Goal: Find specific page/section: Find specific page/section

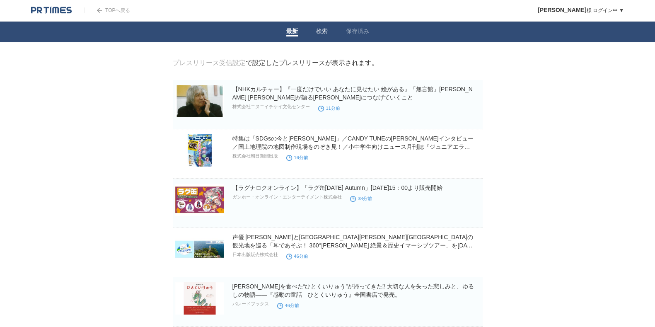
click at [323, 24] on li "検索" at bounding box center [322, 32] width 30 height 21
click at [323, 29] on link "検索" at bounding box center [322, 32] width 12 height 9
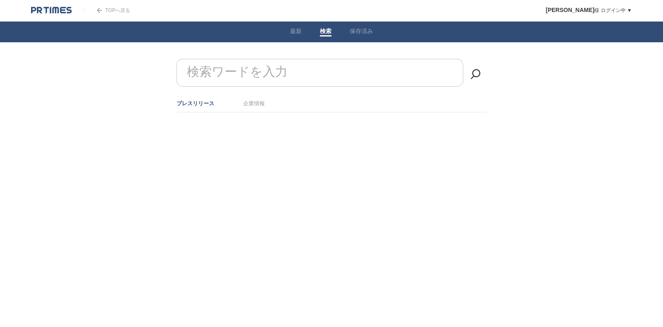
click at [242, 70] on label "検索ワードを入力" at bounding box center [237, 71] width 105 height 21
click at [242, 70] on input "検索ワードを入力" at bounding box center [320, 73] width 287 height 28
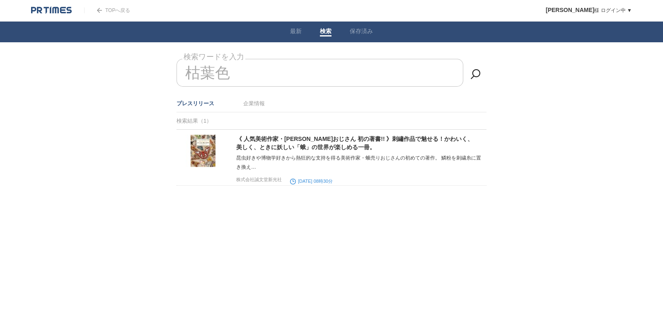
type input "枯葉色"
